Goal: Task Accomplishment & Management: Use online tool/utility

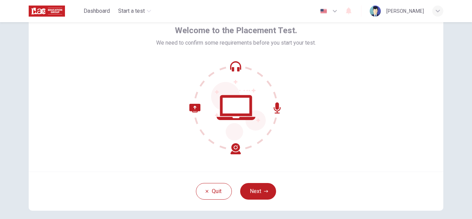
scroll to position [37, 0]
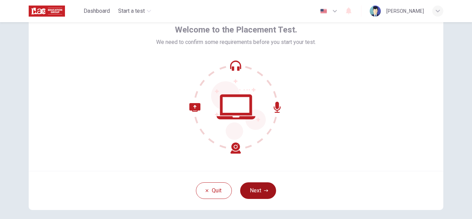
click at [258, 189] on button "Next" at bounding box center [258, 190] width 36 height 17
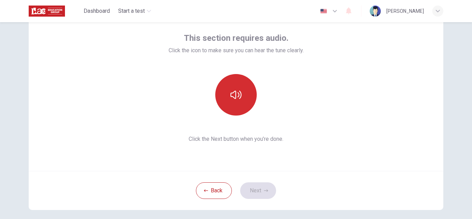
click at [235, 101] on button "button" at bounding box center [235, 94] width 41 height 41
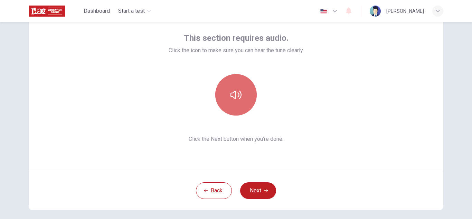
click at [235, 101] on button "button" at bounding box center [235, 94] width 41 height 41
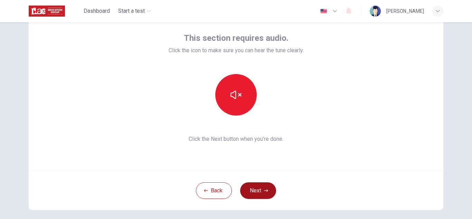
click at [265, 187] on button "Next" at bounding box center [258, 190] width 36 height 17
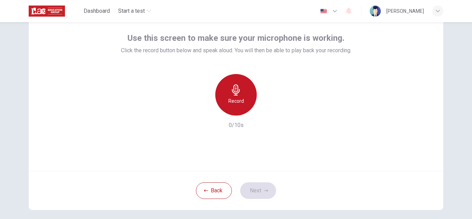
click at [233, 89] on icon "button" at bounding box center [235, 89] width 11 height 11
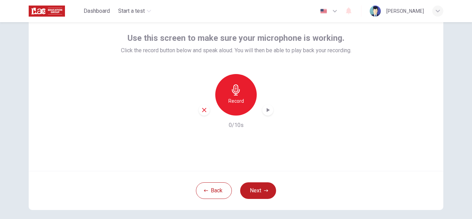
click at [238, 110] on div "Record" at bounding box center [235, 94] width 41 height 41
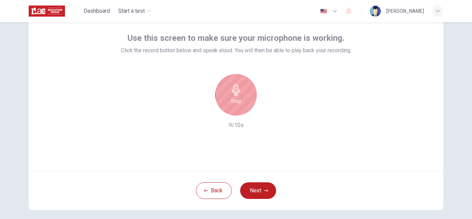
click at [237, 106] on div "Stop" at bounding box center [235, 94] width 41 height 41
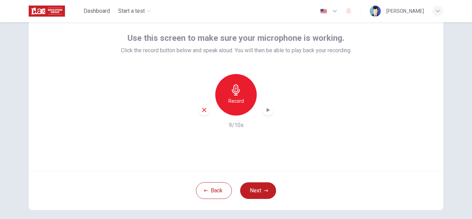
click at [264, 110] on icon "button" at bounding box center [267, 109] width 7 height 7
click at [264, 107] on icon "button" at bounding box center [267, 109] width 7 height 7
click at [265, 109] on icon "button" at bounding box center [267, 109] width 5 height 5
click at [201, 107] on icon "button" at bounding box center [204, 110] width 6 height 6
click at [212, 190] on button "Back" at bounding box center [214, 190] width 36 height 17
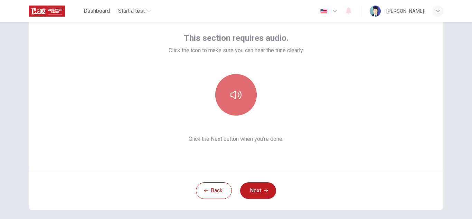
click at [231, 89] on icon "button" at bounding box center [235, 94] width 11 height 11
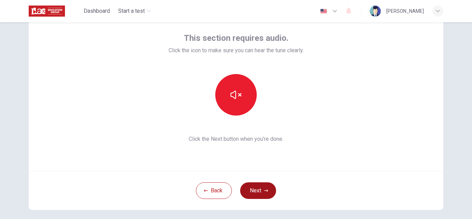
click at [260, 192] on button "Next" at bounding box center [258, 190] width 36 height 17
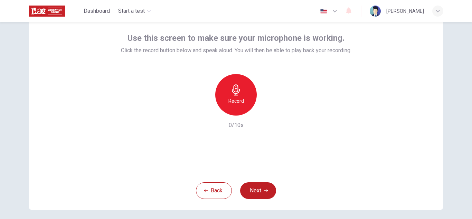
click at [235, 97] on h6 "Record" at bounding box center [236, 101] width 16 height 8
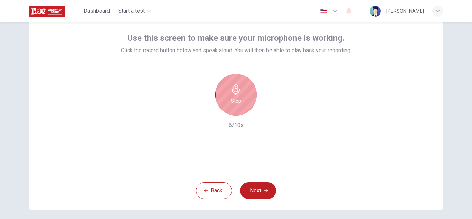
click at [232, 98] on h6 "Stop" at bounding box center [236, 101] width 10 height 8
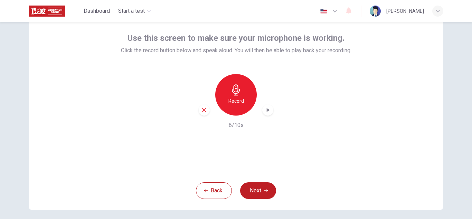
click at [267, 110] on icon "button" at bounding box center [268, 110] width 3 height 4
click at [257, 189] on button "Next" at bounding box center [258, 190] width 36 height 17
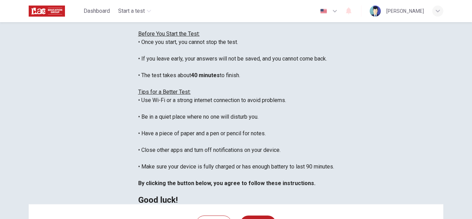
click at [324, 103] on div "You are about to start a Placement Test . Before You Start the Test: • Once you…" at bounding box center [236, 108] width 196 height 191
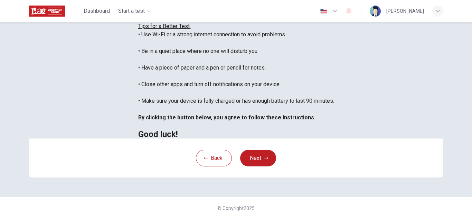
scroll to position [137, 0]
click at [253, 166] on button "Next" at bounding box center [258, 158] width 36 height 17
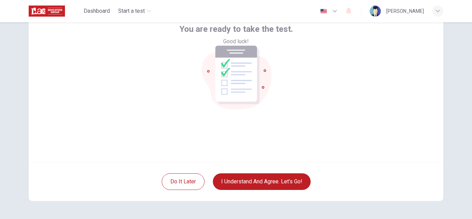
scroll to position [47, 0]
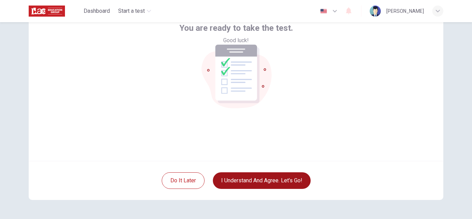
click at [258, 181] on button "I understand and agree. Let’s go!" at bounding box center [262, 180] width 98 height 17
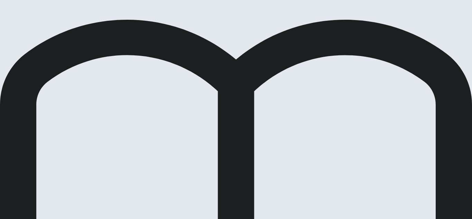
scroll to position [0, 0]
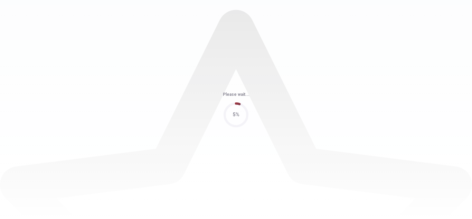
scroll to position [0, 0]
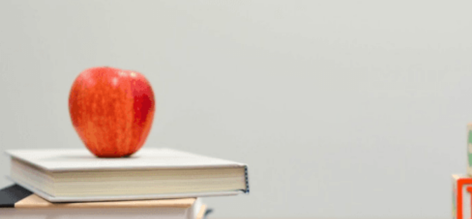
scroll to position [37, 0]
drag, startPoint x: 47, startPoint y: 61, endPoint x: 31, endPoint y: 61, distance: 15.2
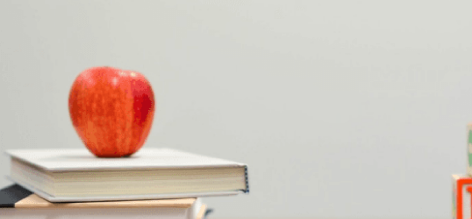
drag, startPoint x: 66, startPoint y: 76, endPoint x: 231, endPoint y: 128, distance: 173.5
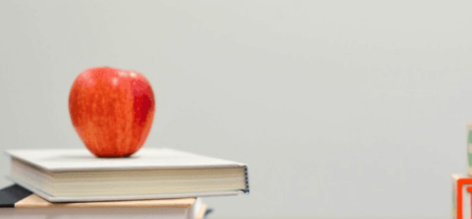
scroll to position [147, 0]
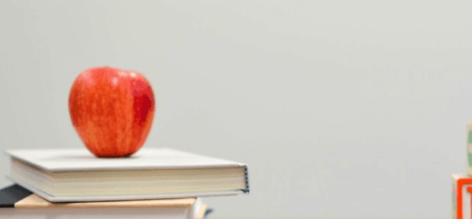
drag, startPoint x: 112, startPoint y: 47, endPoint x: 96, endPoint y: 48, distance: 16.0
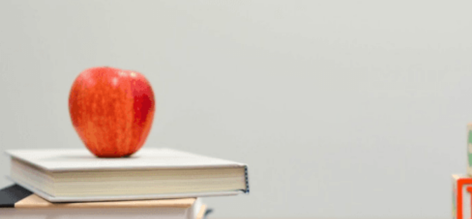
drag, startPoint x: 441, startPoint y: 145, endPoint x: 440, endPoint y: 110, distance: 34.6
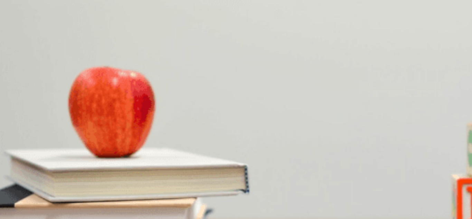
drag, startPoint x: 441, startPoint y: 130, endPoint x: 440, endPoint y: 110, distance: 20.1
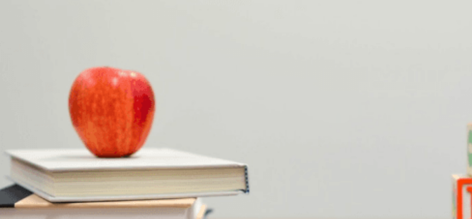
scroll to position [37, 0]
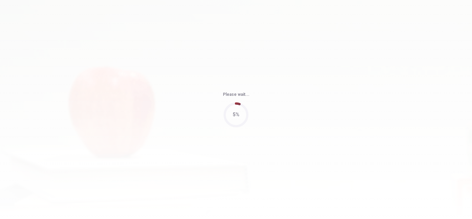
type input "72"
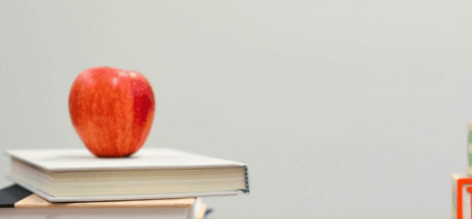
scroll to position [15, 0]
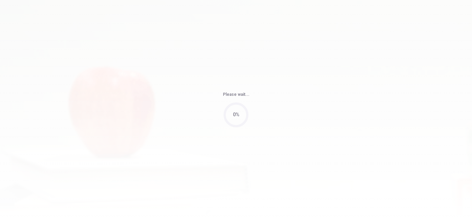
type input "56"
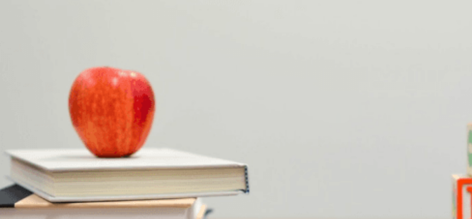
scroll to position [507, 0]
drag, startPoint x: 436, startPoint y: 144, endPoint x: 439, endPoint y: 123, distance: 20.6
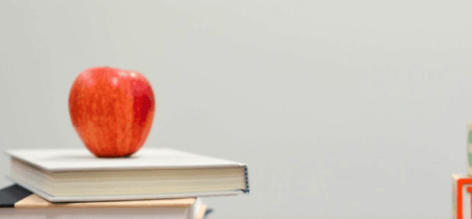
scroll to position [330, 0]
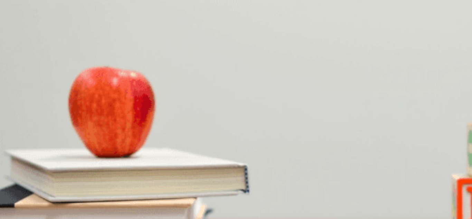
drag, startPoint x: 437, startPoint y: 150, endPoint x: 444, endPoint y: 134, distance: 17.3
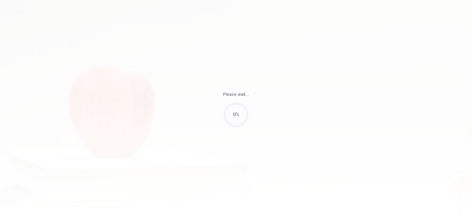
type input "65"
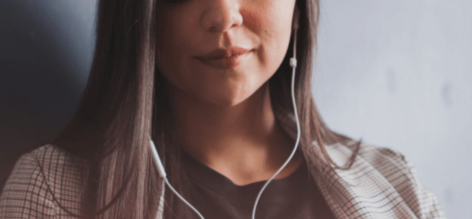
scroll to position [0, 0]
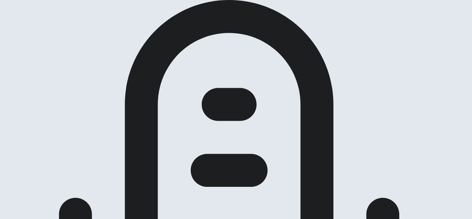
scroll to position [63, 0]
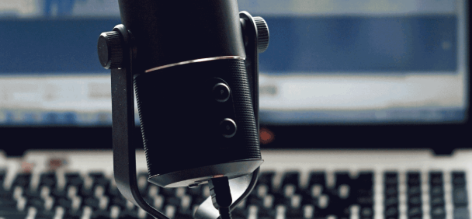
scroll to position [64, 0]
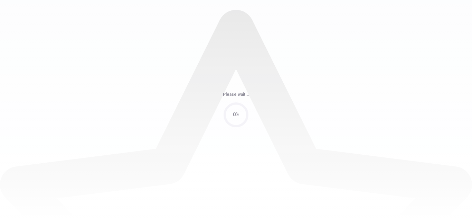
scroll to position [0, 0]
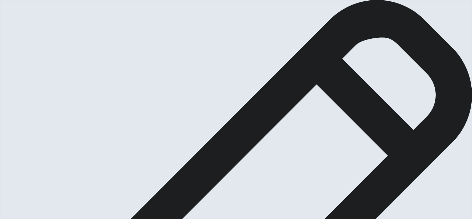
scroll to position [20, 0]
type textarea "H"
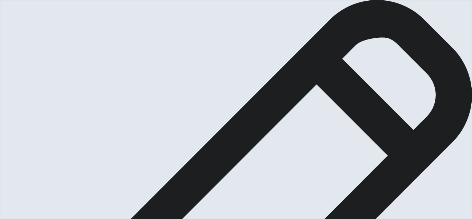
drag, startPoint x: 467, startPoint y: 109, endPoint x: 469, endPoint y: 140, distance: 30.5
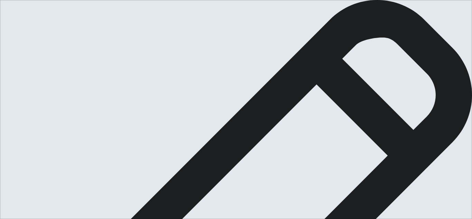
type textarea "Hi, My name is [PERSON_NAME], I`m From [GEOGRAPHIC_DATA], I live in [GEOGRAPHIC…"
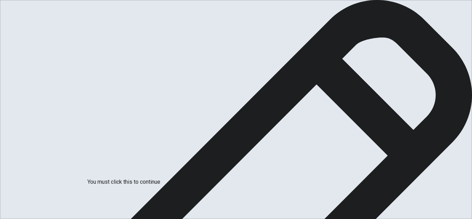
drag, startPoint x: 326, startPoint y: 138, endPoint x: 334, endPoint y: 172, distance: 34.1
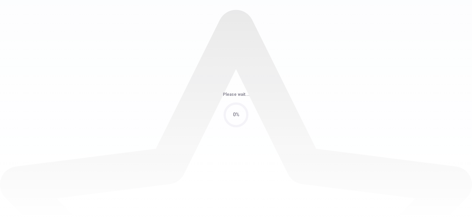
scroll to position [0, 0]
